Goal: Information Seeking & Learning: Learn about a topic

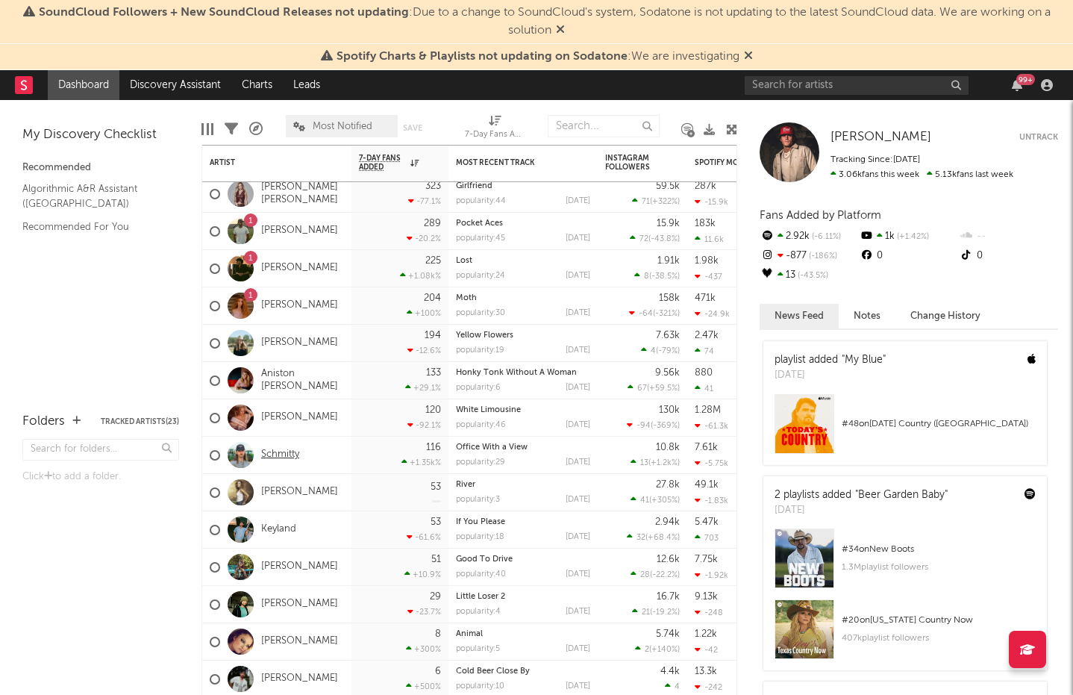
click at [282, 455] on link "Schmitty" at bounding box center [280, 455] width 38 height 13
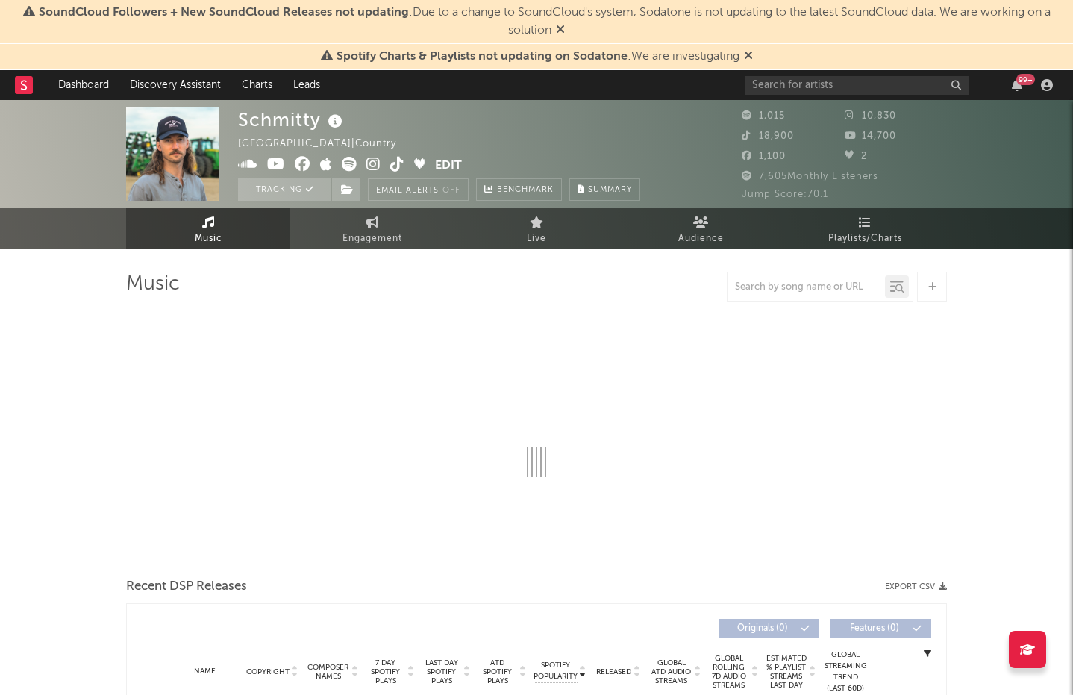
select select "6m"
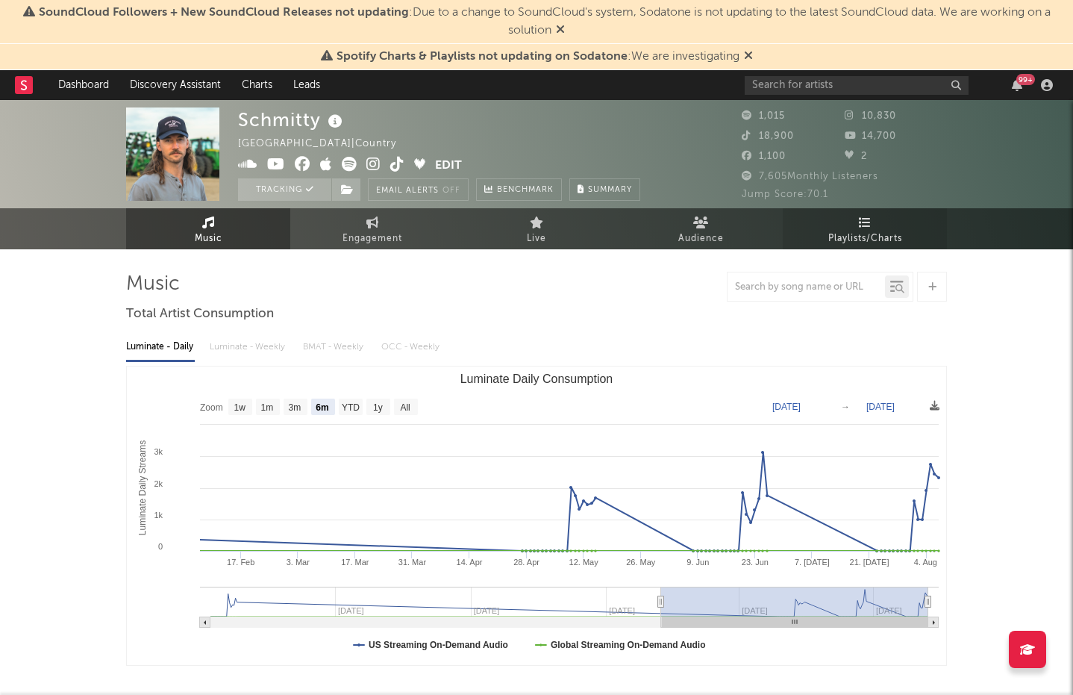
click at [874, 231] on span "Playlists/Charts" at bounding box center [866, 239] width 74 height 18
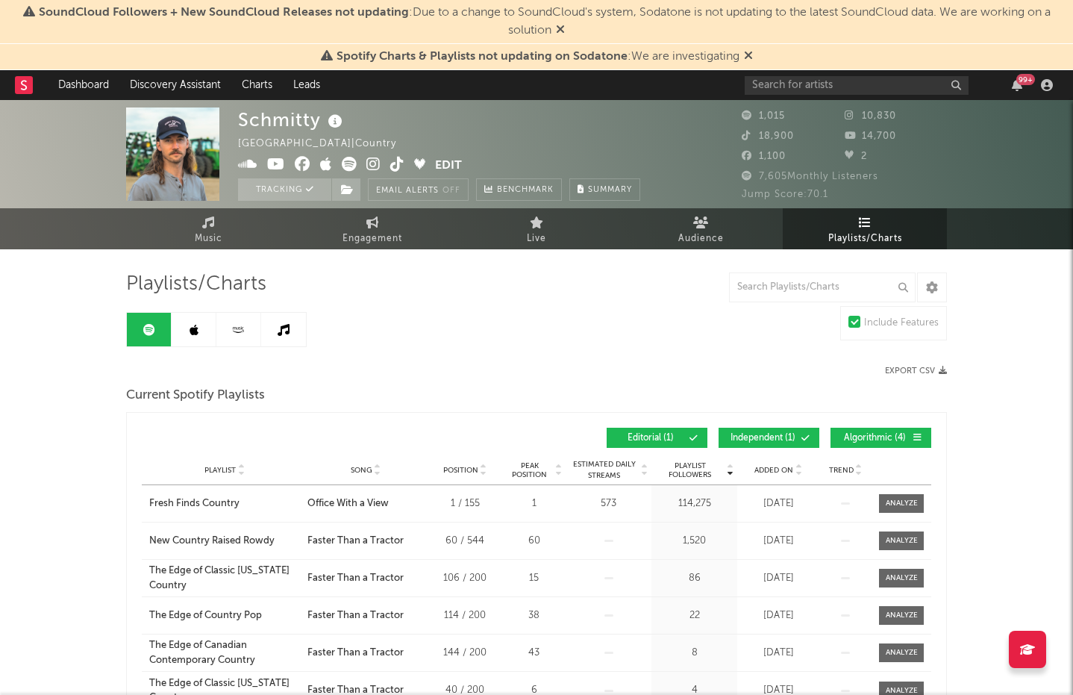
click at [793, 437] on span "Independent ( 1 )" at bounding box center [763, 438] width 69 height 9
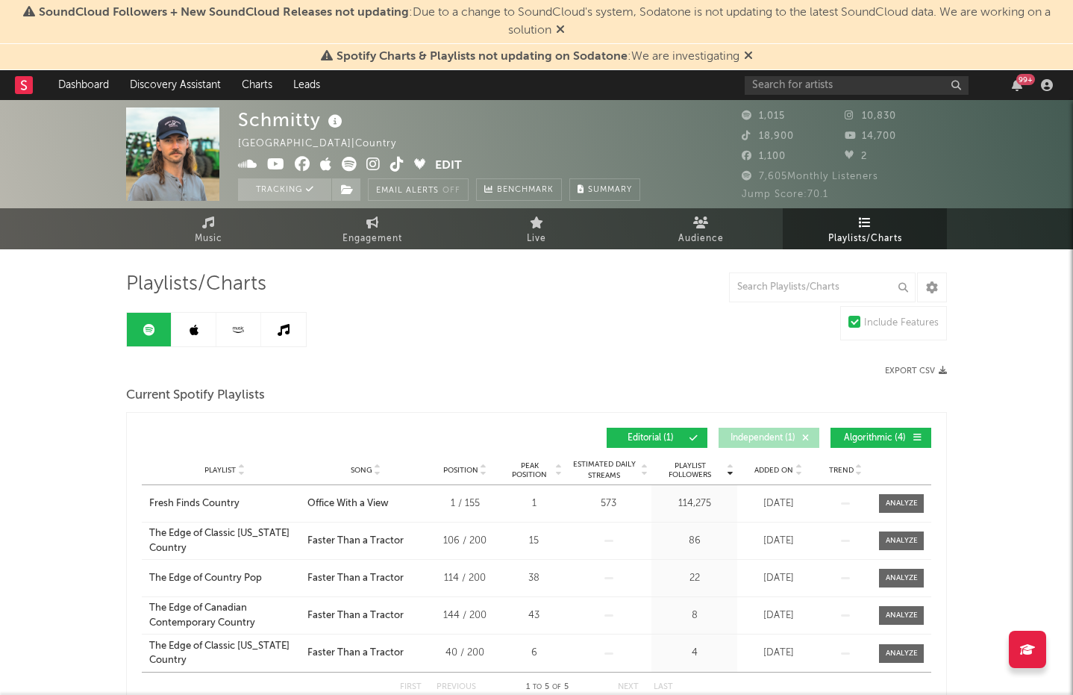
click at [867, 437] on span "Algorithmic ( 4 )" at bounding box center [874, 438] width 69 height 9
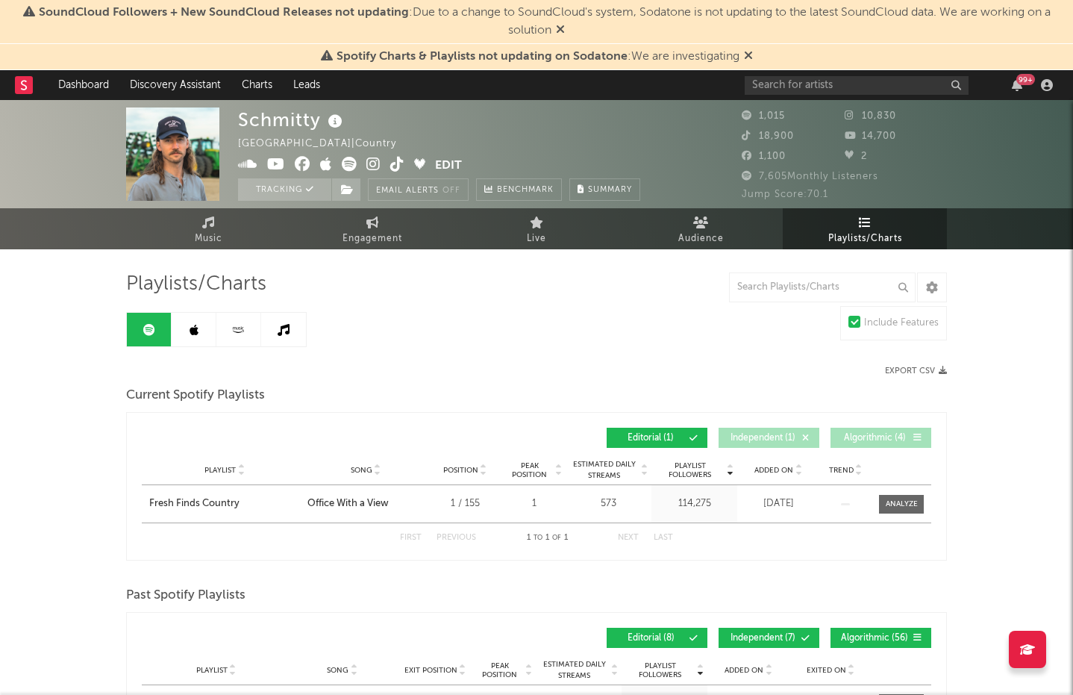
click at [175, 314] on link at bounding box center [194, 330] width 45 height 34
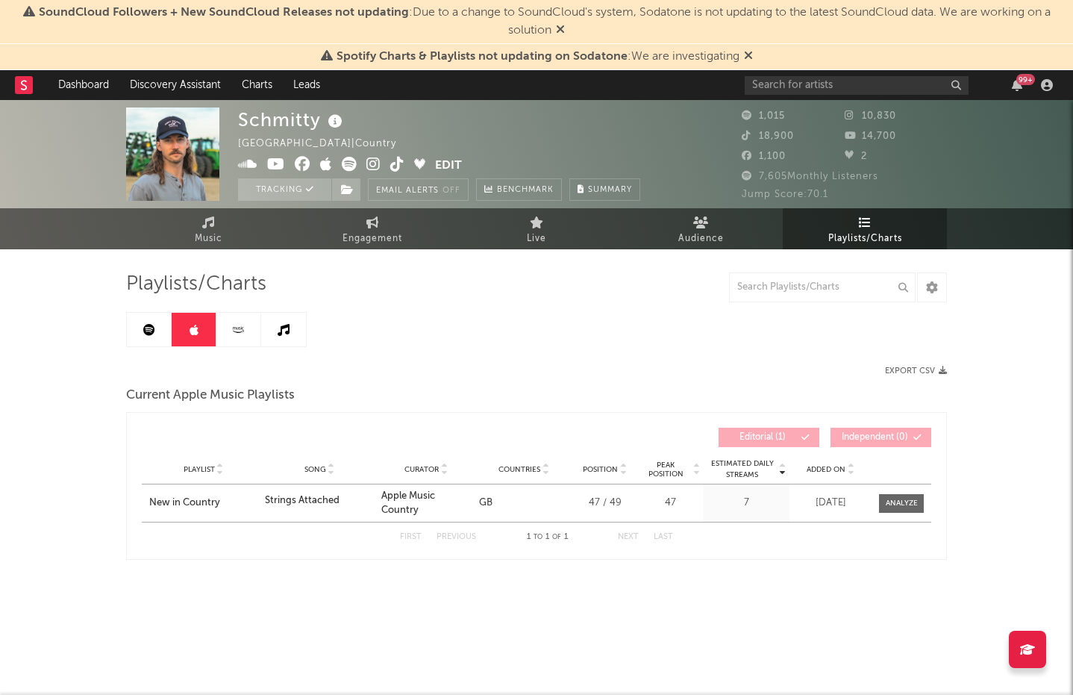
click at [561, 23] on icon at bounding box center [560, 29] width 9 height 12
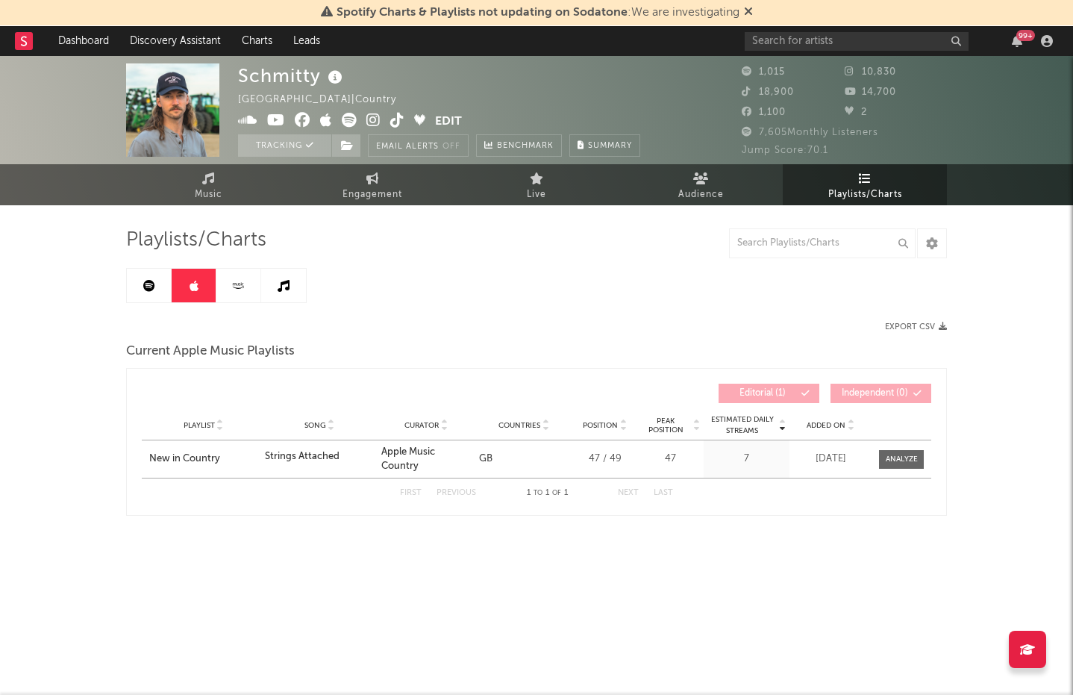
click at [755, 13] on div "Spotify Charts & Playlists not updating on Sodatone : We are investigating" at bounding box center [536, 13] width 1073 height 26
click at [748, 13] on icon at bounding box center [748, 11] width 9 height 12
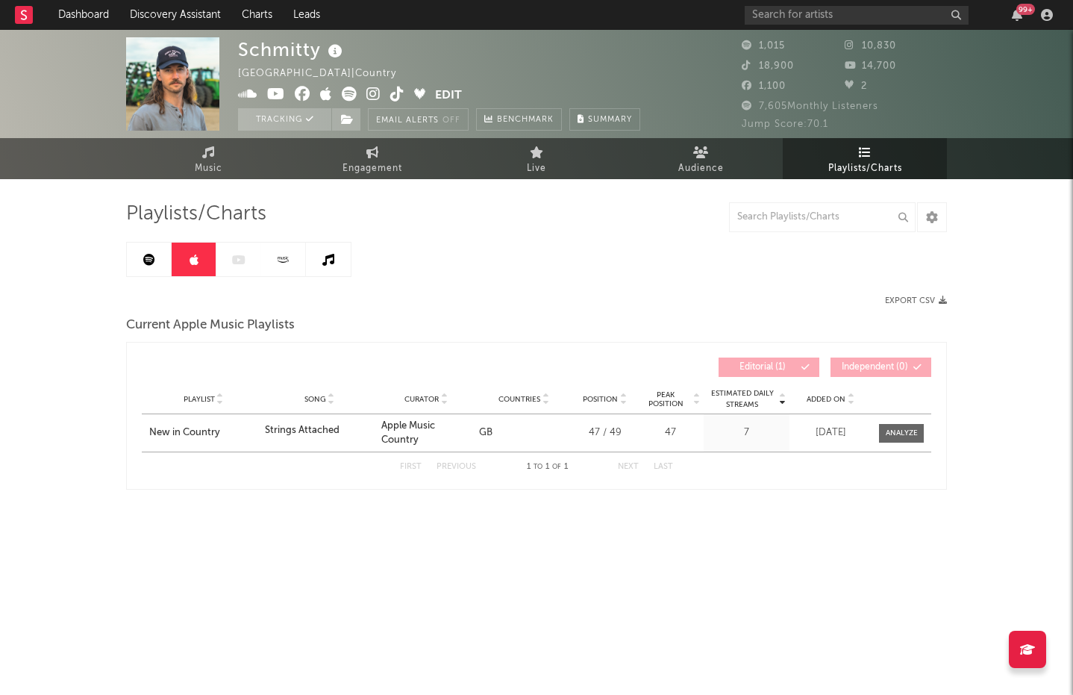
click at [283, 255] on icon at bounding box center [283, 259] width 17 height 11
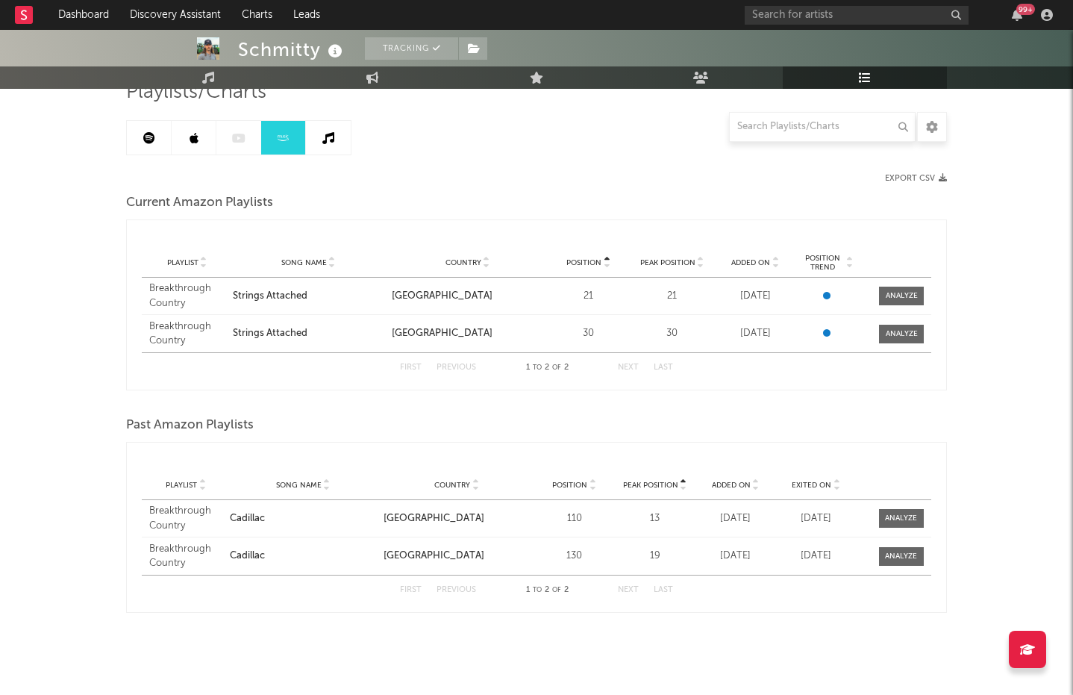
scroll to position [129, 0]
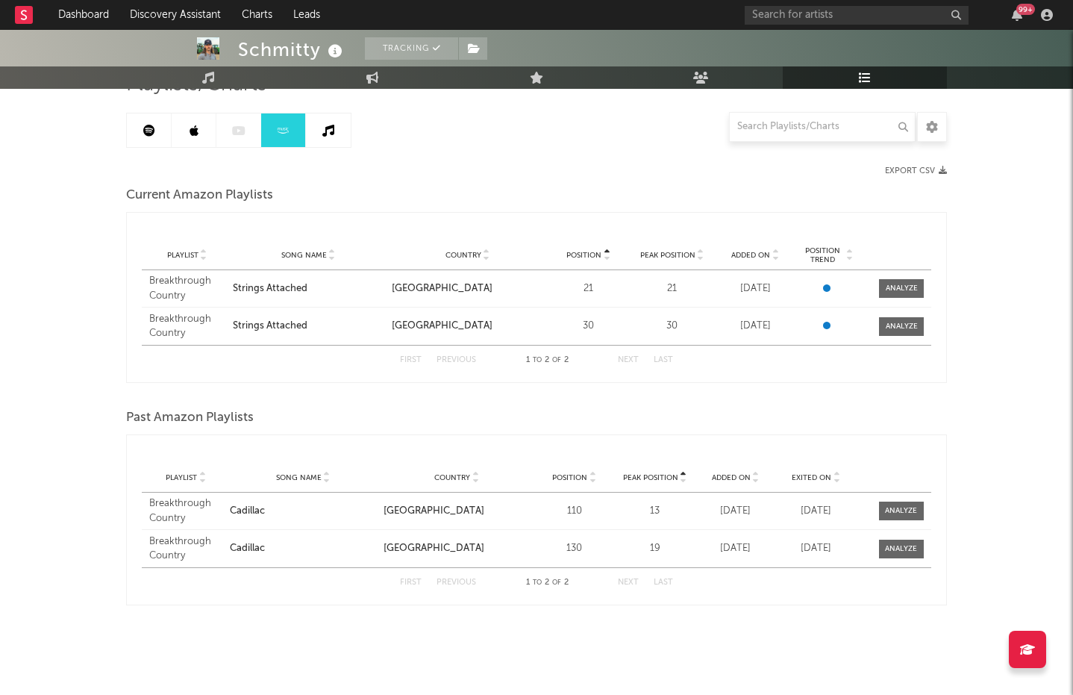
click at [319, 117] on link at bounding box center [328, 130] width 45 height 34
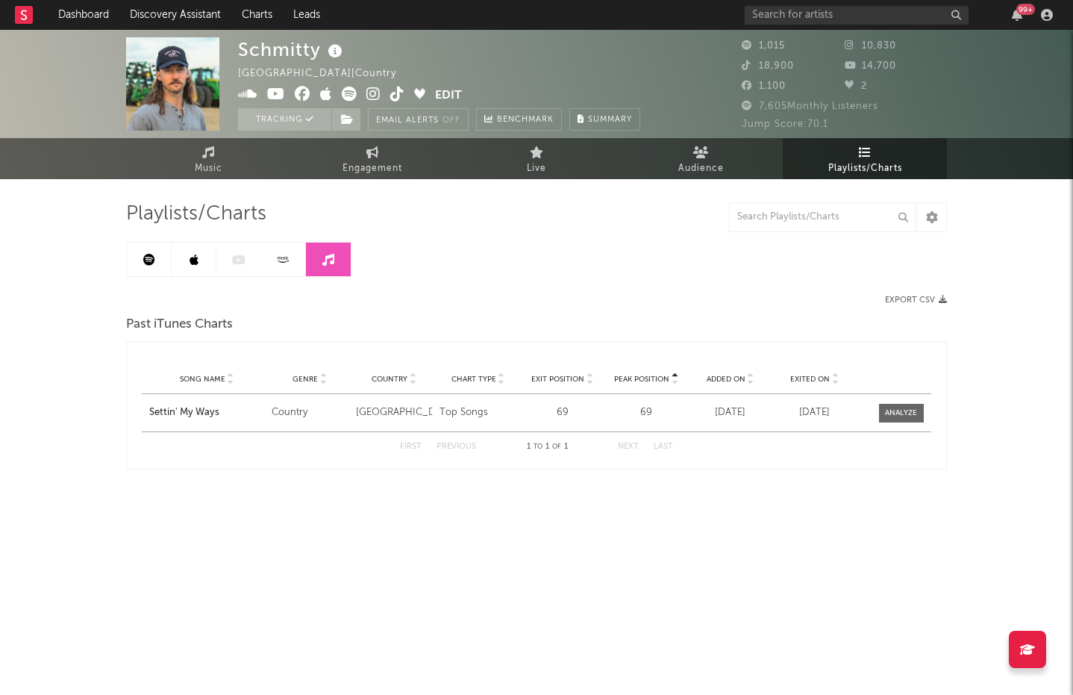
drag, startPoint x: 125, startPoint y: 261, endPoint x: 142, endPoint y: 258, distance: 17.4
click at [125, 261] on div "Schmitty [GEOGRAPHIC_DATA] | Country Edit Tracking Email Alerts Off Benchmark S…" at bounding box center [536, 294] width 1073 height 529
click at [143, 258] on icon at bounding box center [149, 260] width 12 height 12
